Goal: Task Accomplishment & Management: Use online tool/utility

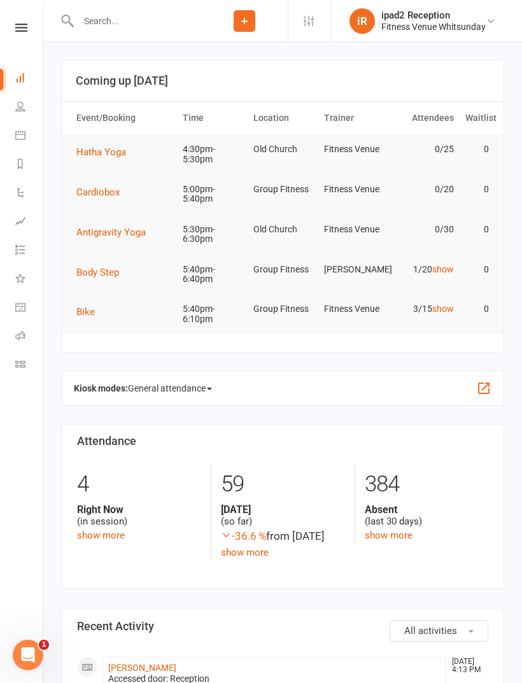
click at [118, 146] on span "Hatha Yoga" at bounding box center [101, 151] width 50 height 11
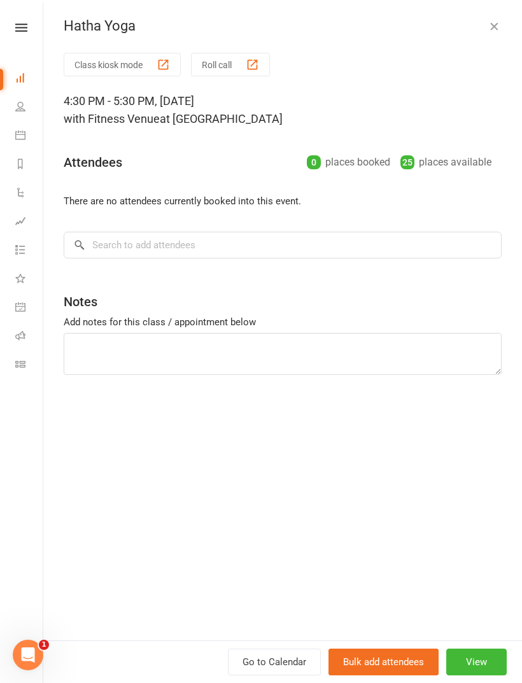
click at [244, 66] on button "Roll call" at bounding box center [230, 65] width 79 height 24
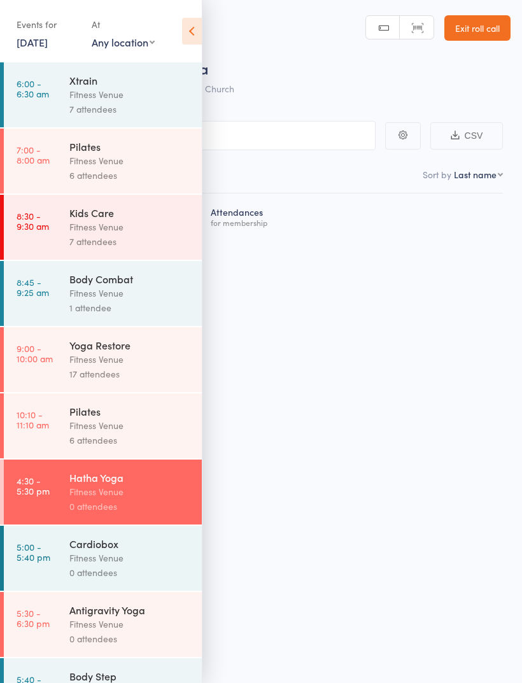
click at [195, 27] on icon at bounding box center [192, 31] width 20 height 27
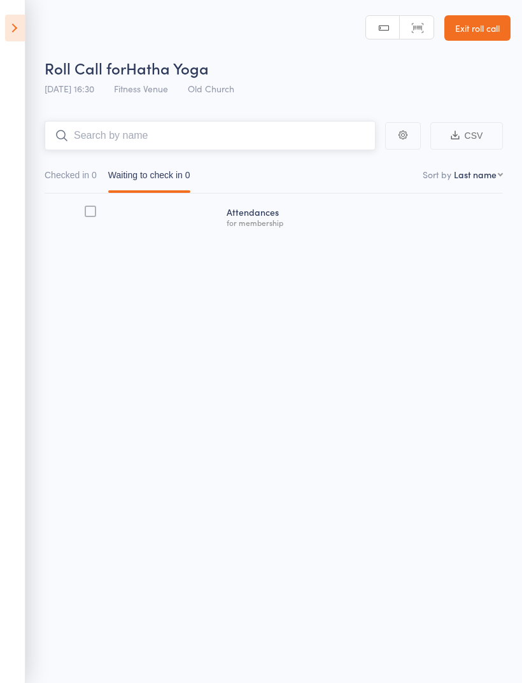
click at [232, 133] on input "search" at bounding box center [210, 135] width 331 height 29
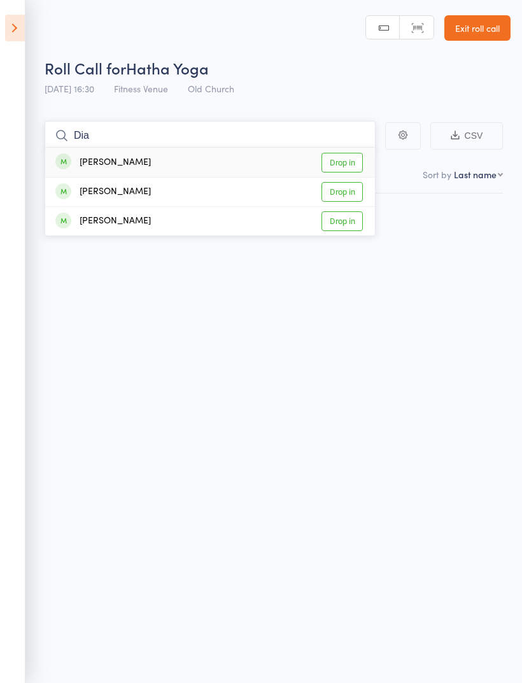
type input "Dia"
click at [347, 189] on link "Drop in" at bounding box center [341, 192] width 41 height 20
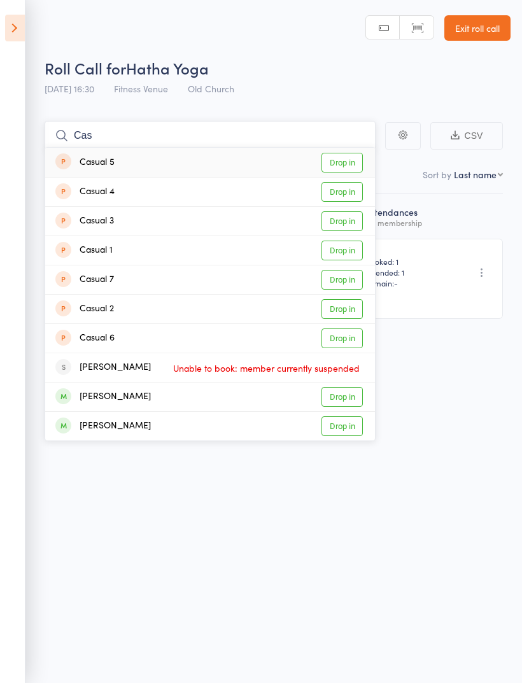
type input "Cas"
click at [355, 162] on link "Drop in" at bounding box center [341, 163] width 41 height 20
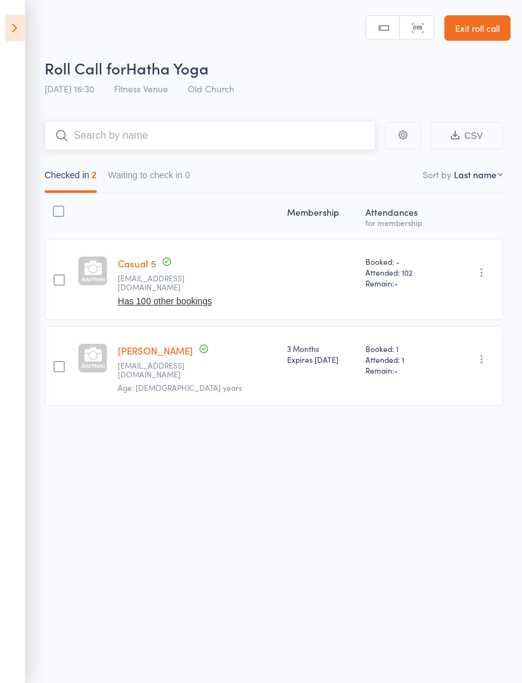
click at [225, 132] on input "search" at bounding box center [210, 135] width 331 height 29
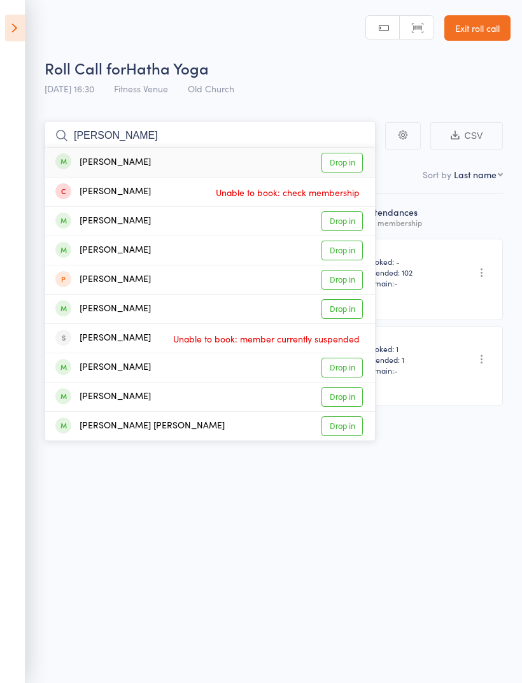
type input "Ellen s"
click at [351, 156] on link "Drop in" at bounding box center [341, 163] width 41 height 20
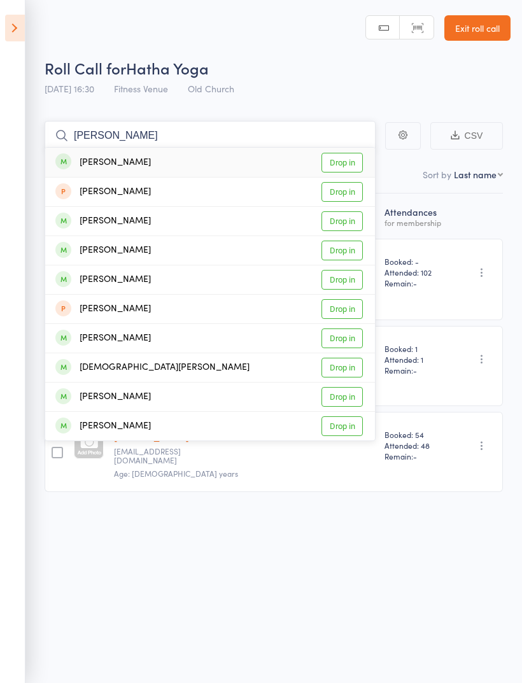
type input "Camilla"
click at [353, 165] on link "Drop in" at bounding box center [341, 163] width 41 height 20
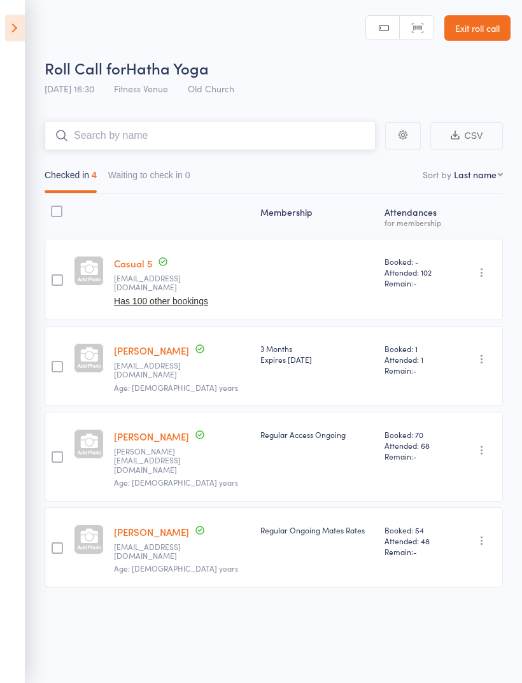
click at [236, 129] on input "search" at bounding box center [210, 135] width 331 height 29
click at [248, 138] on input "search" at bounding box center [210, 135] width 331 height 29
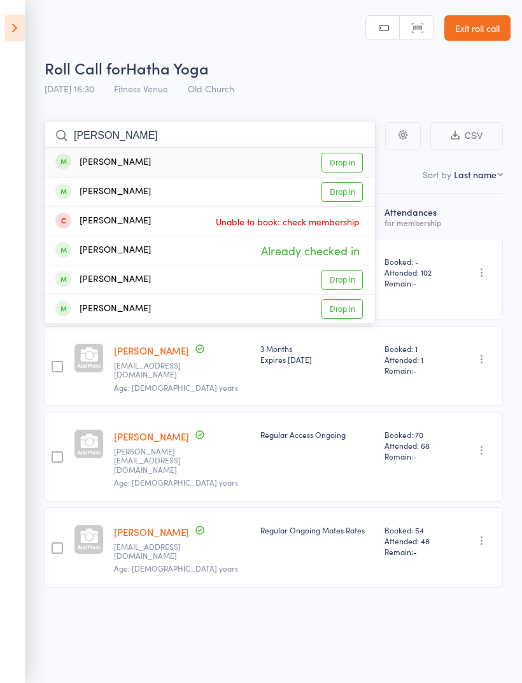
type input "Elena"
click at [349, 158] on link "Drop in" at bounding box center [341, 163] width 41 height 20
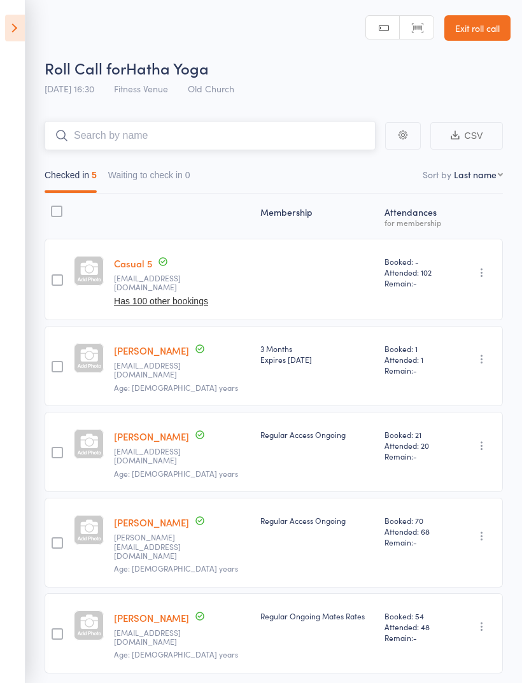
click at [171, 127] on input "search" at bounding box center [210, 135] width 331 height 29
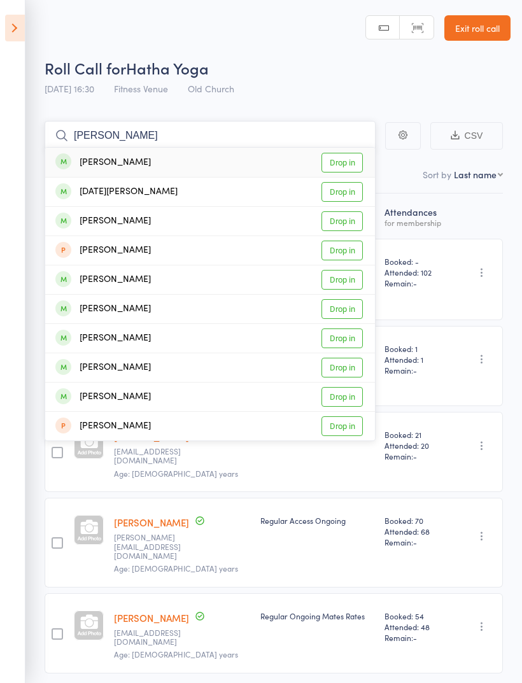
type input "Lucio"
click at [342, 160] on link "Drop in" at bounding box center [341, 163] width 41 height 20
